Goal: Information Seeking & Learning: Learn about a topic

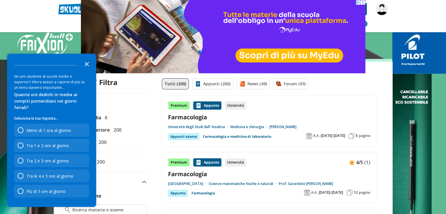
click at [85, 66] on polygon "Close the survey" at bounding box center [87, 64] width 4 height 4
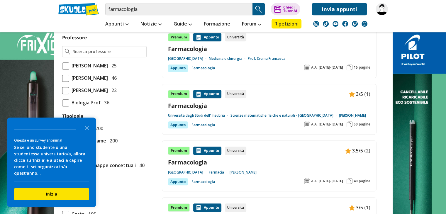
scroll to position [398, 0]
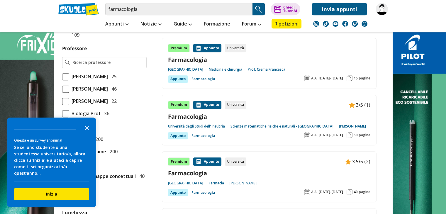
click at [86, 130] on polygon "Close the survey" at bounding box center [87, 128] width 4 height 4
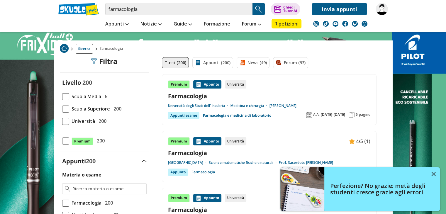
scroll to position [22, 0]
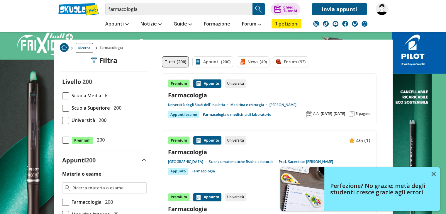
click at [65, 142] on span at bounding box center [65, 140] width 7 height 7
click at [62, 140] on input "Premium 200" at bounding box center [62, 140] width 0 height 0
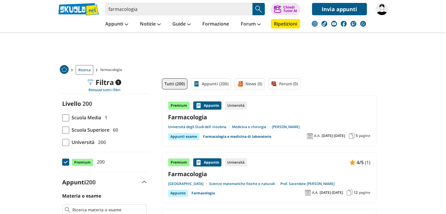
click at [65, 161] on span at bounding box center [65, 162] width 7 height 7
click at [62, 162] on input "Premium 200" at bounding box center [62, 162] width 0 height 0
